Goal: Use online tool/utility: Use online tool/utility

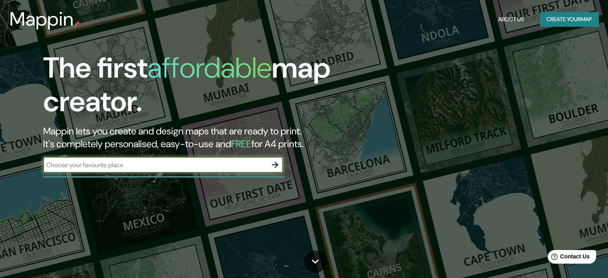
click at [200, 163] on input "text" at bounding box center [155, 164] width 224 height 9
click at [176, 156] on div "The first affordable map creator. Mappin lets you create and design maps that a…" at bounding box center [195, 116] width 365 height 130
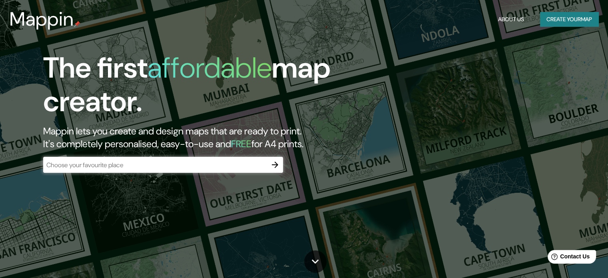
click at [174, 158] on div "​" at bounding box center [163, 165] width 240 height 16
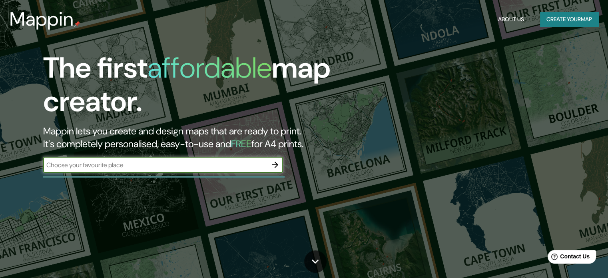
paste input "TecnoParque"
type input "TecnoParque"
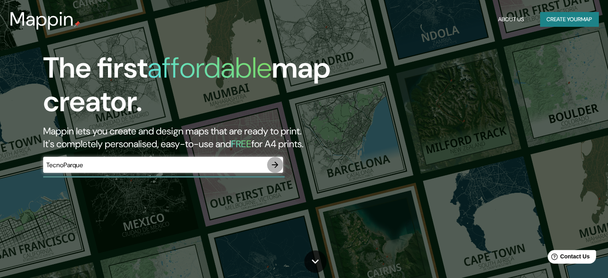
click at [275, 166] on icon "button" at bounding box center [275, 165] width 10 height 10
